Goal: Task Accomplishment & Management: Manage account settings

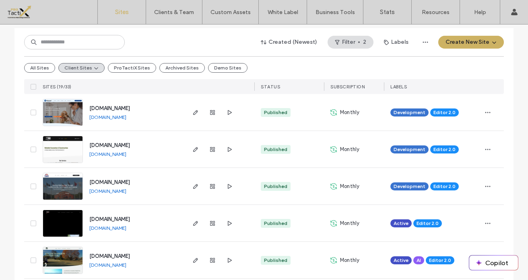
scroll to position [83, 0]
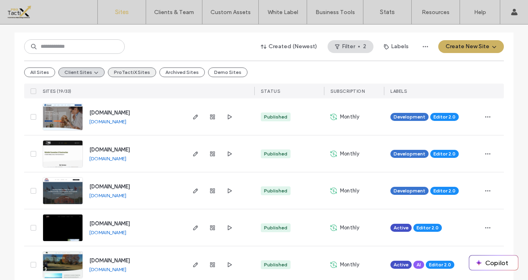
click at [130, 75] on button "ProTactiX Sites" at bounding box center [132, 73] width 48 height 10
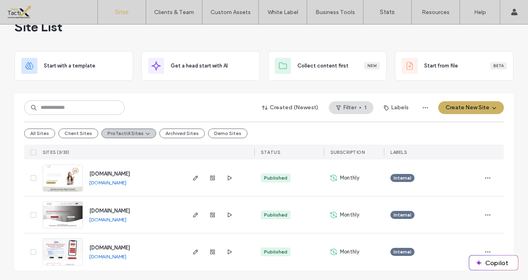
scroll to position [22, 0]
click at [109, 183] on link "[DOMAIN_NAME]" at bounding box center [107, 183] width 37 height 6
click at [192, 178] on icon "button" at bounding box center [195, 178] width 6 height 6
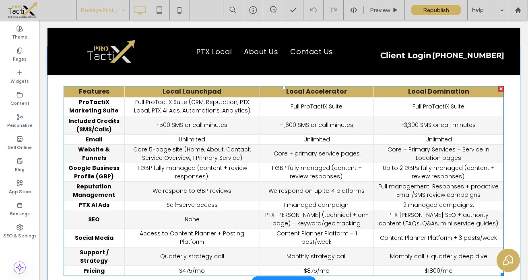
scroll to position [125, 0]
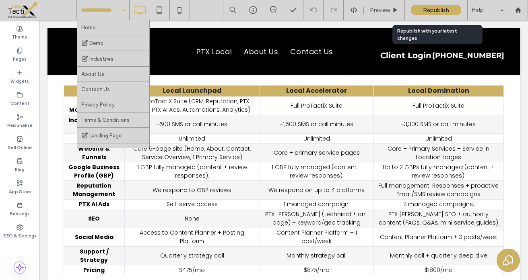
click at [435, 11] on span "Republish" at bounding box center [436, 10] width 26 height 7
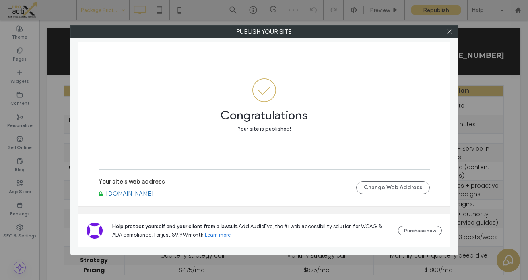
click at [138, 194] on link "www.protactix.net" at bounding box center [130, 193] width 48 height 7
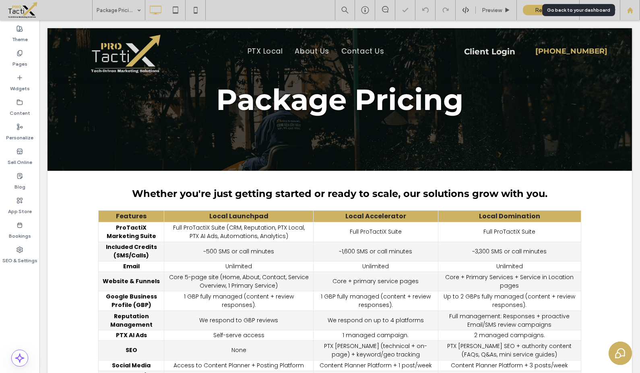
click at [528, 10] on icon at bounding box center [630, 10] width 7 height 7
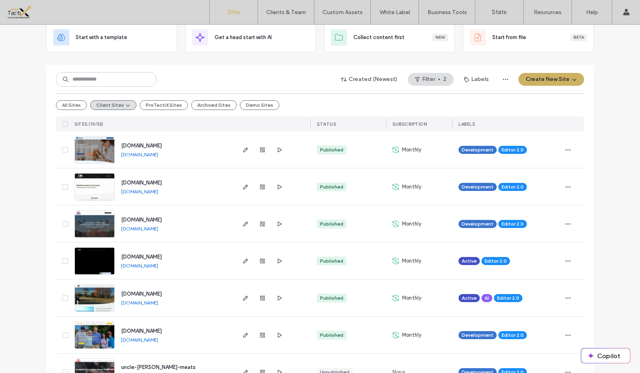
scroll to position [115, 0]
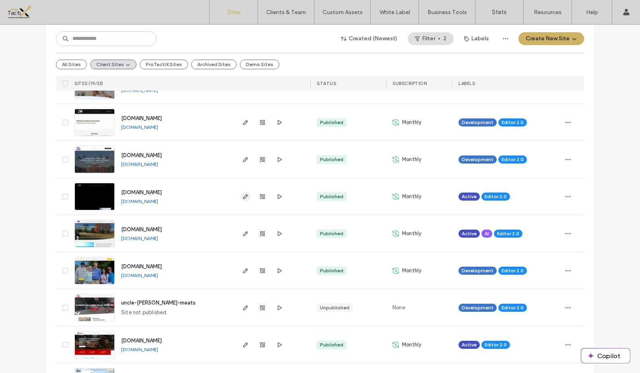
click at [242, 197] on icon "button" at bounding box center [245, 196] width 6 height 6
